Goal: Task Accomplishment & Management: Manage account settings

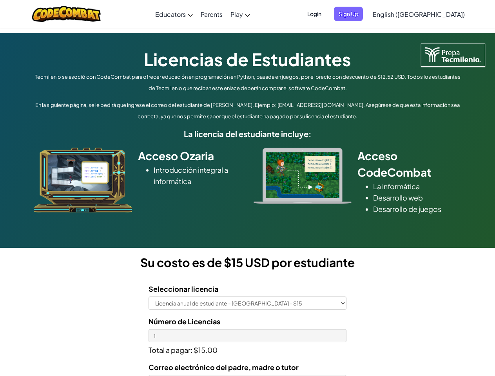
click at [248, 188] on div at bounding box center [303, 176] width 110 height 56
click at [326, 14] on span "Login" at bounding box center [314, 14] width 24 height 14
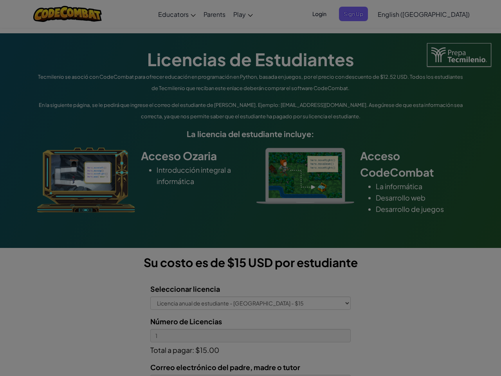
click at [0, 0] on input "Email or Username :" at bounding box center [0, 0] width 0 height 0
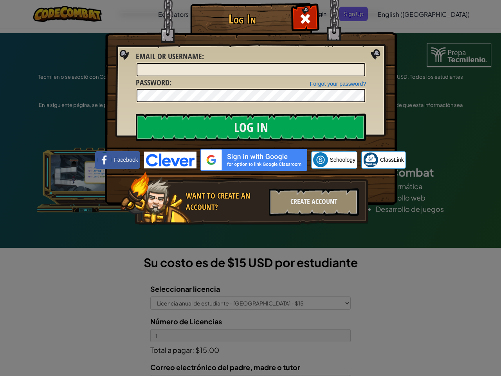
click at [396, 14] on div "Log In Unknown Error Email or Username : Forgot your password? Password : Log I…" at bounding box center [250, 188] width 501 height 376
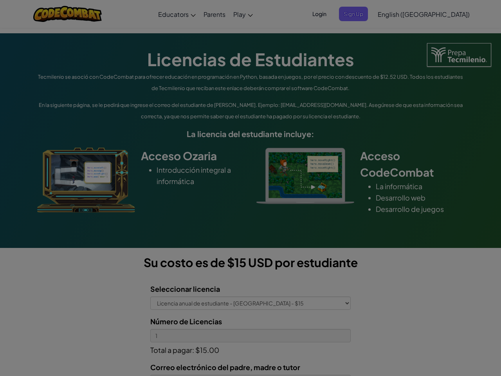
click at [396, 14] on div "Log In Unknown Error Email or Username : Forgot your password? Password : Log I…" at bounding box center [250, 188] width 501 height 376
